Goal: Obtain resource: Download file/media

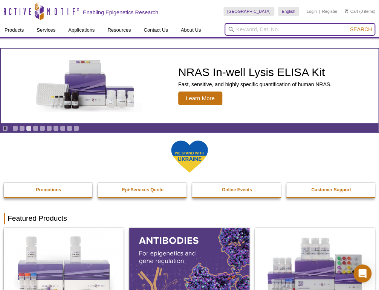
click at [266, 29] on input "search" at bounding box center [299, 29] width 151 height 13
type input "40026"
click at [347, 26] on button "Search" at bounding box center [360, 29] width 26 height 7
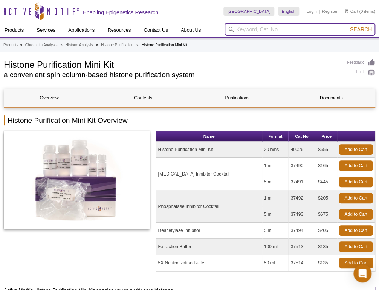
click at [270, 29] on input "search" at bounding box center [299, 29] width 151 height 13
type input "2000 xg"
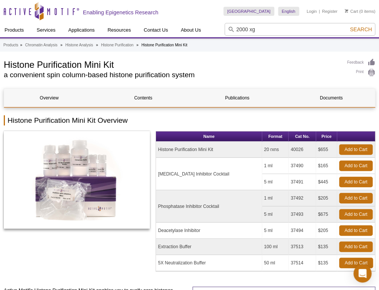
click at [270, 21] on div "United States Australia Austria Belgium Brazil Canada China Czech Republic Denm…" at bounding box center [299, 11] width 152 height 23
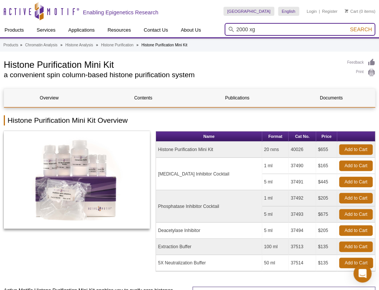
click at [270, 30] on input "2000 xg" at bounding box center [299, 29] width 151 height 13
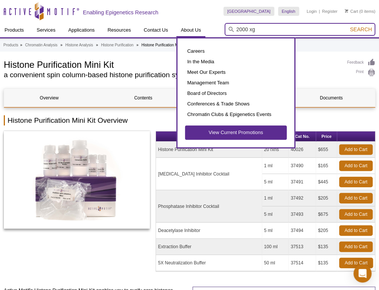
drag, startPoint x: 270, startPoint y: 30, endPoint x: 177, endPoint y: 47, distance: 94.5
click at [180, 37] on div "Products ChIP Assays ChIP Accessory Products ChIP Kits ChIP-Validated Antibodie…" at bounding box center [189, 30] width 379 height 14
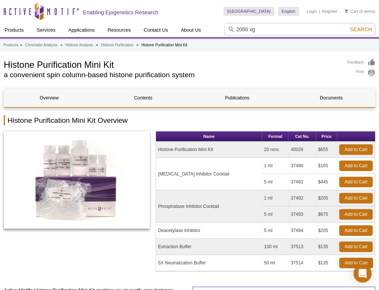
click at [323, 102] on link "Documents" at bounding box center [331, 98] width 90 height 18
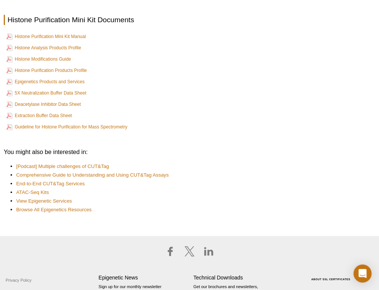
scroll to position [1245, 0]
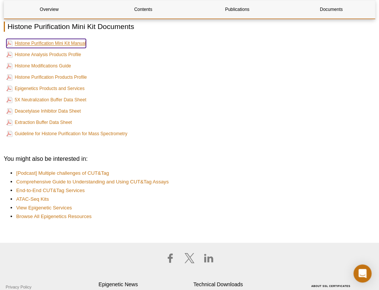
click at [73, 46] on link "Histone Purification Mini Kit Manual" at bounding box center [45, 43] width 79 height 9
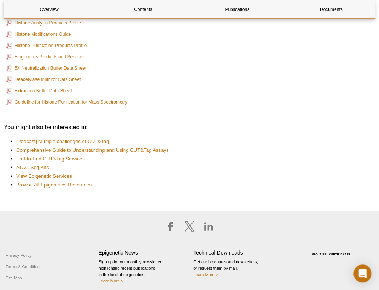
scroll to position [1278, 0]
click at [350, 137] on li "[Podcast] Multiple challenges of CUT&Tag" at bounding box center [191, 141] width 351 height 8
